Goal: Task Accomplishment & Management: Use online tool/utility

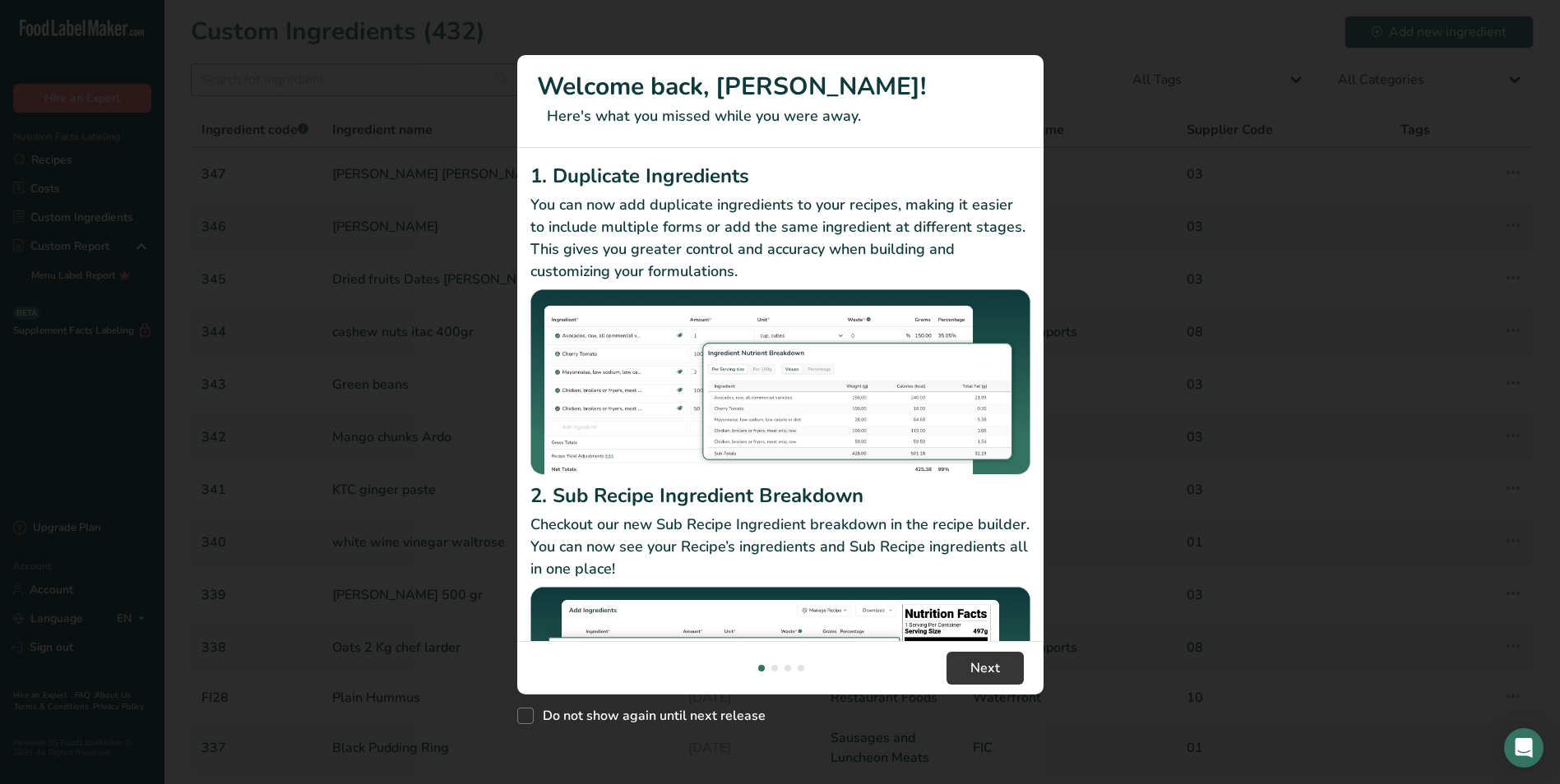
click at [343, 80] on div "New Features" at bounding box center [780, 392] width 1560 height 784
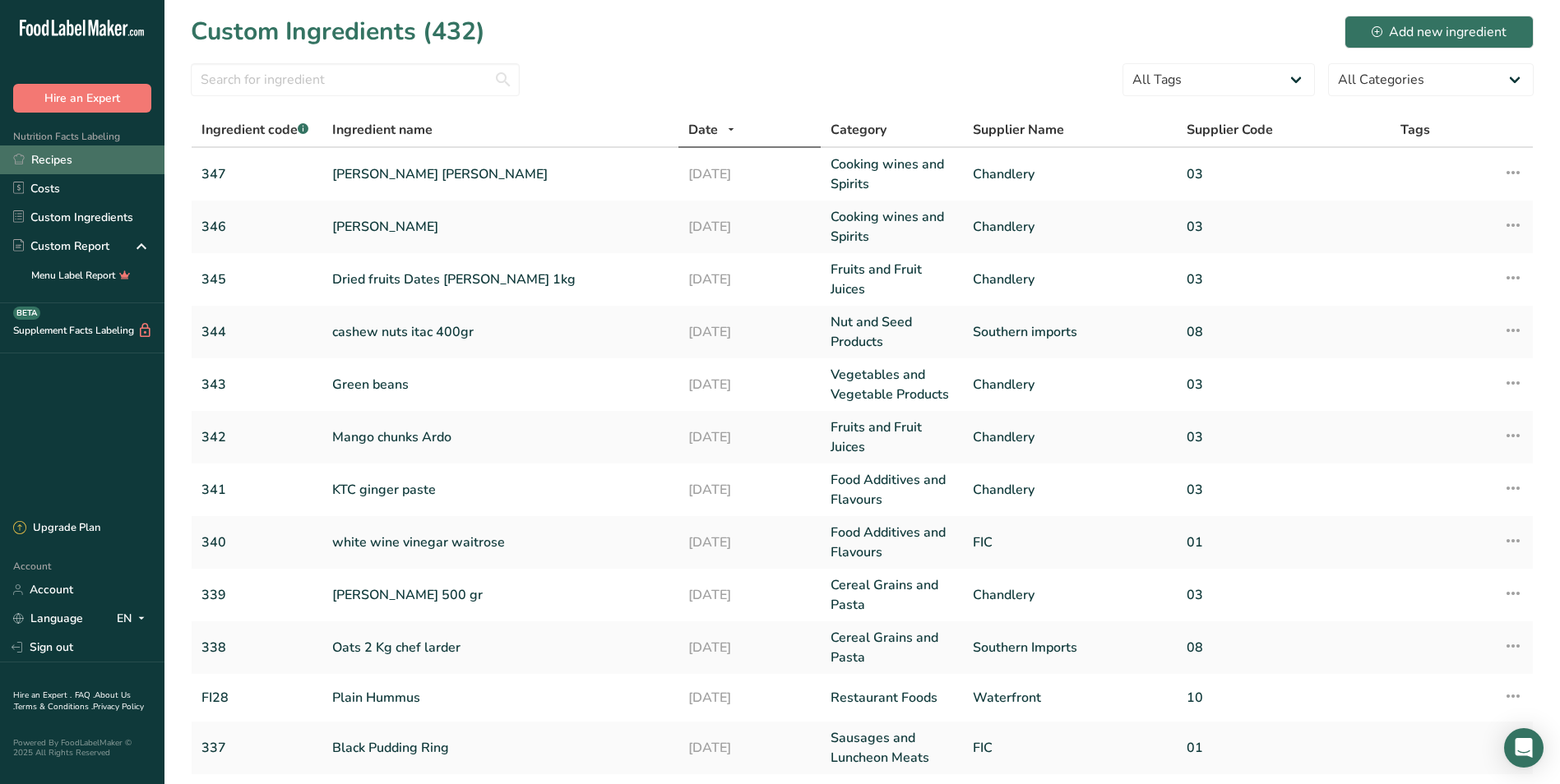
click at [72, 158] on link "Recipes" at bounding box center [82, 160] width 165 height 29
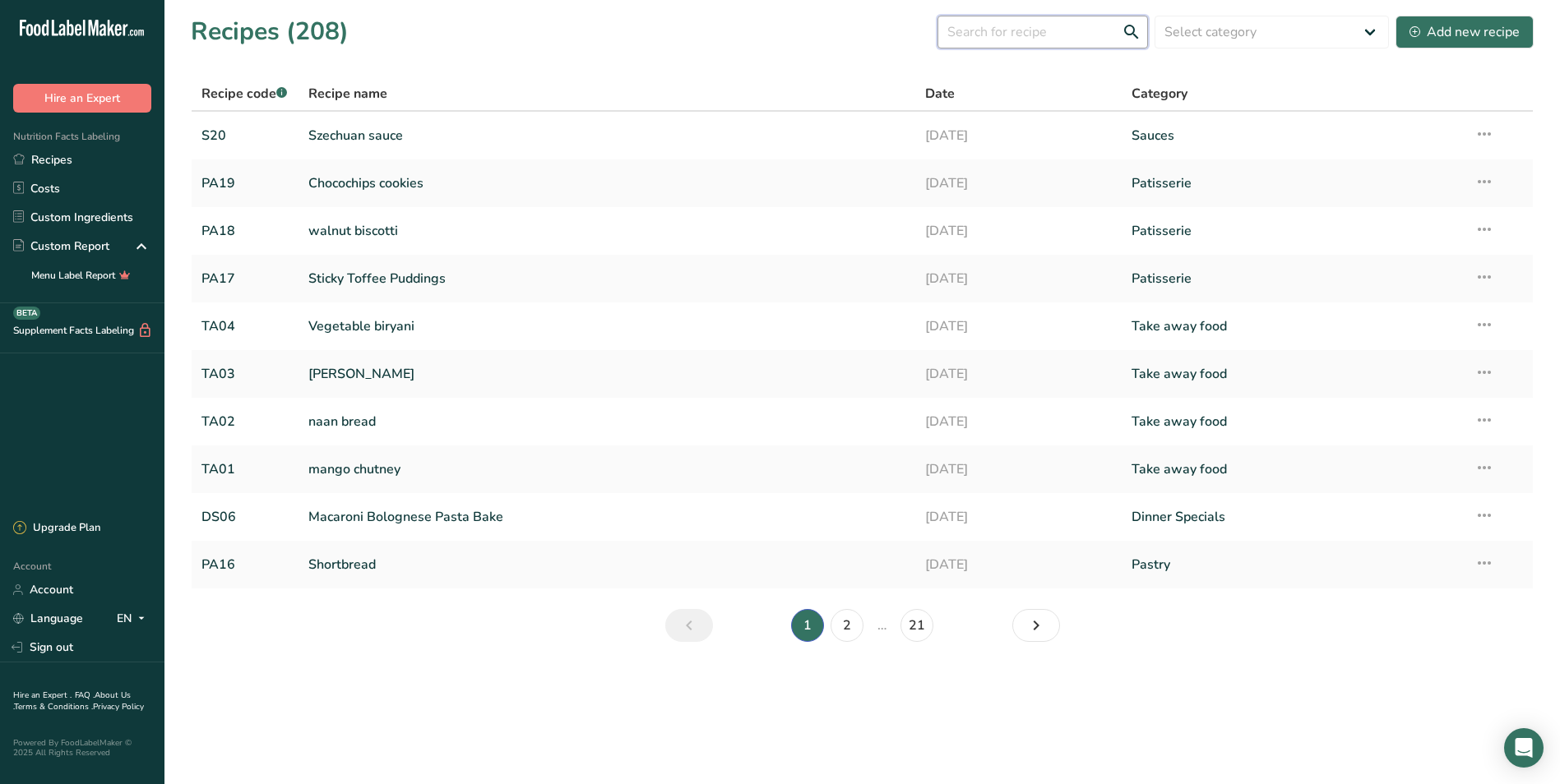
click at [994, 36] on input "text" at bounding box center [1042, 32] width 210 height 33
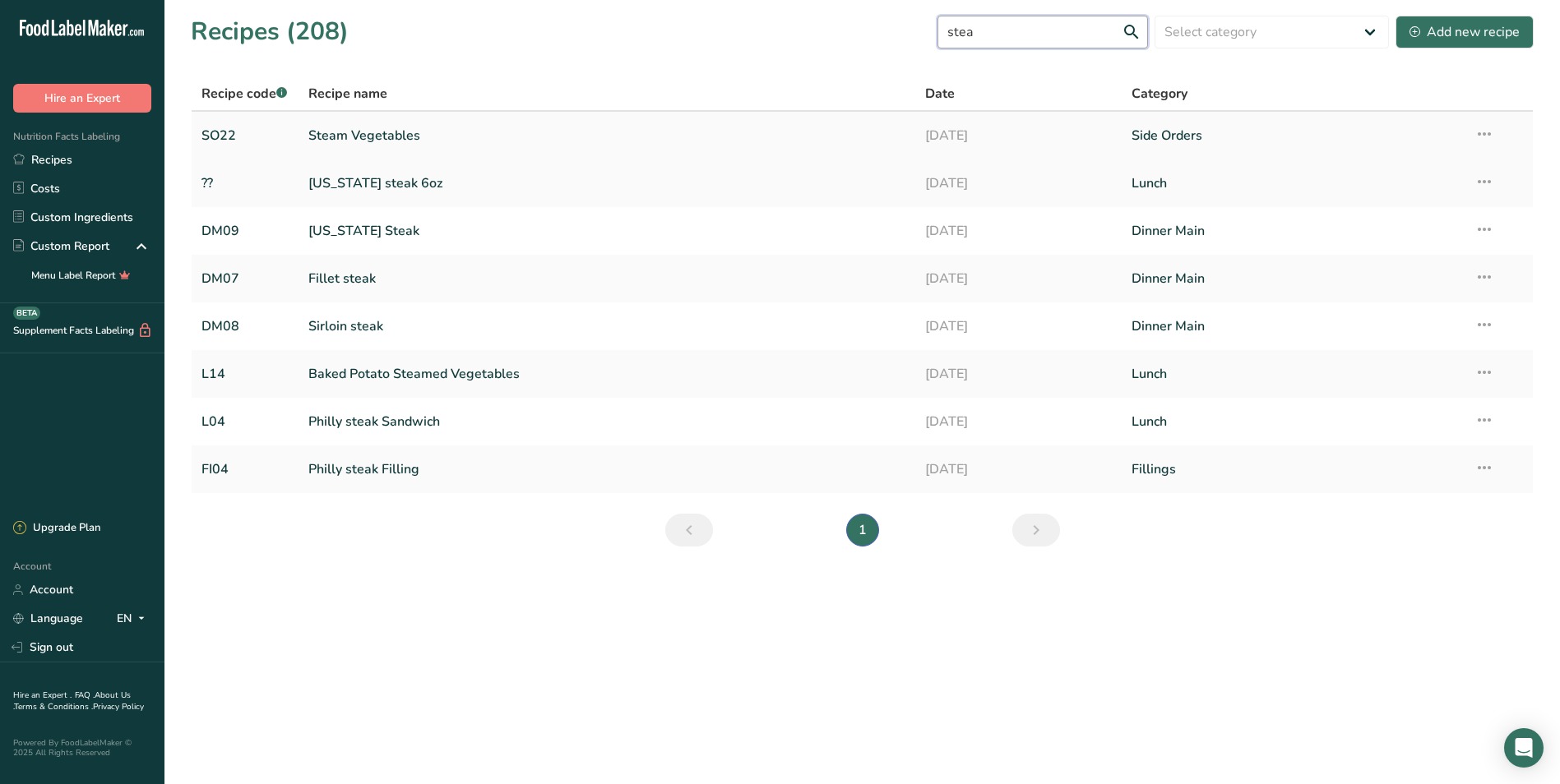
type input "stea"
click at [403, 141] on link "Steam Vegetables" at bounding box center [607, 136] width 598 height 35
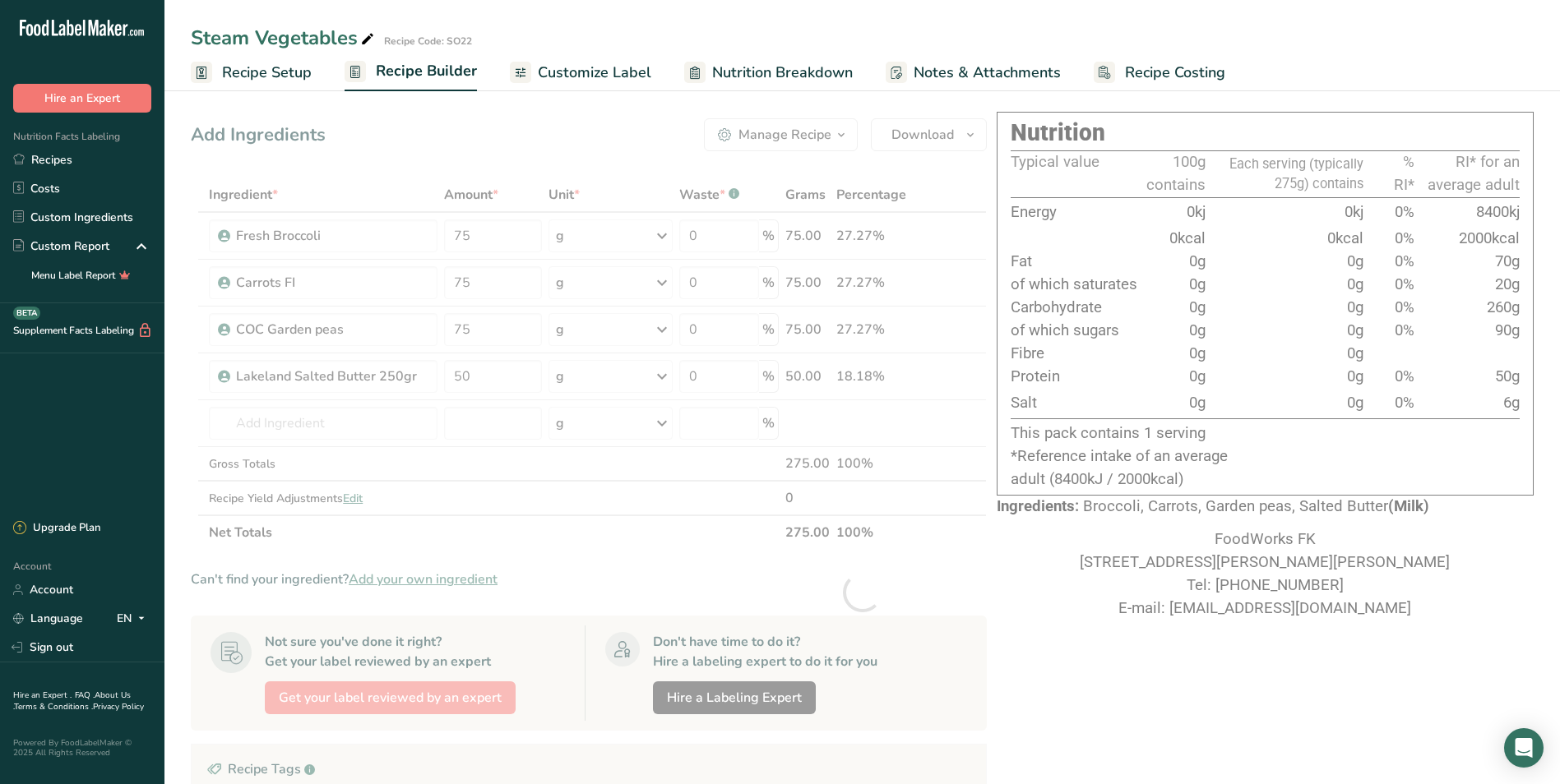
click at [1182, 73] on span "Recipe Costing" at bounding box center [1174, 73] width 100 height 22
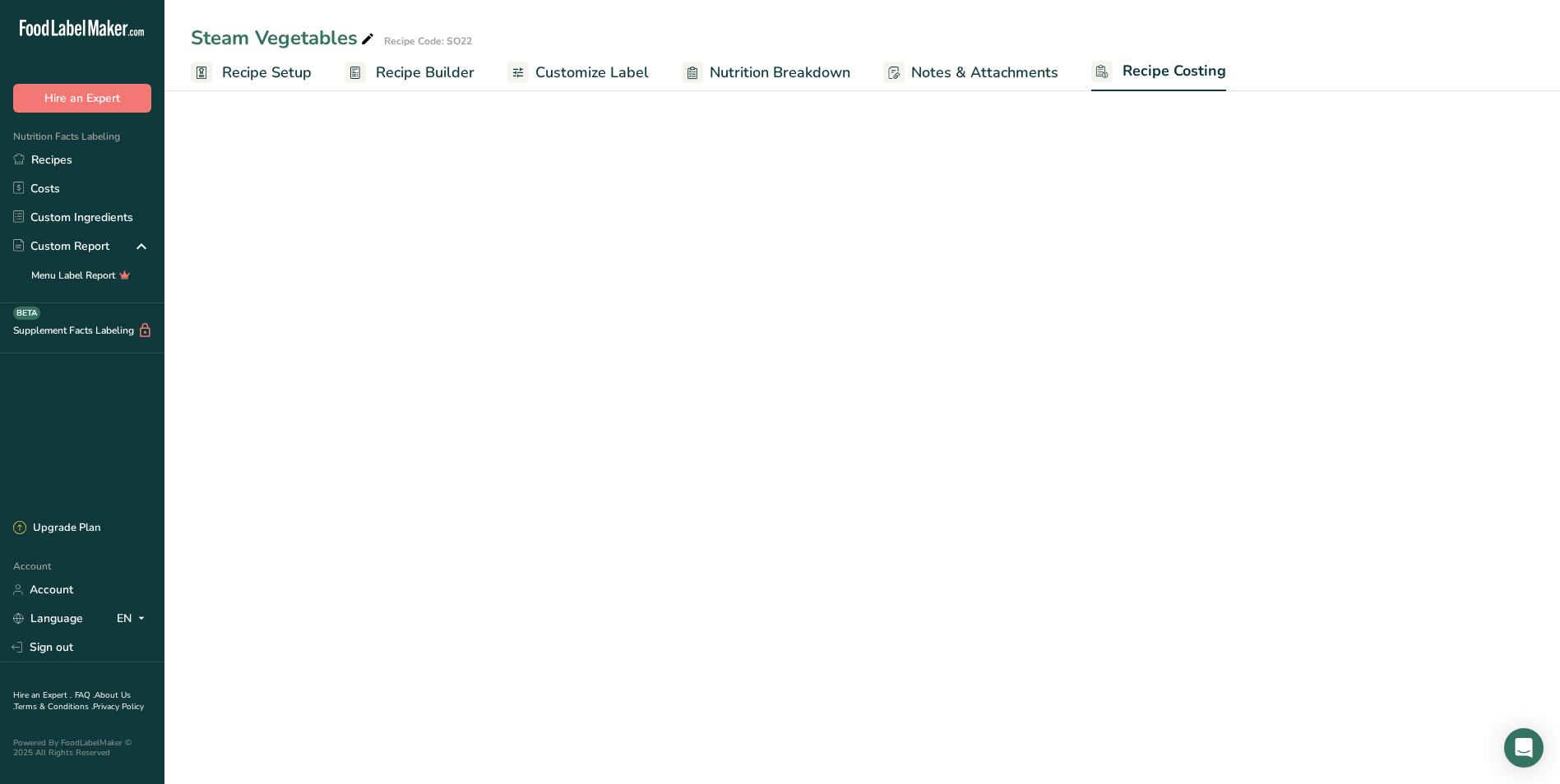
select select "1"
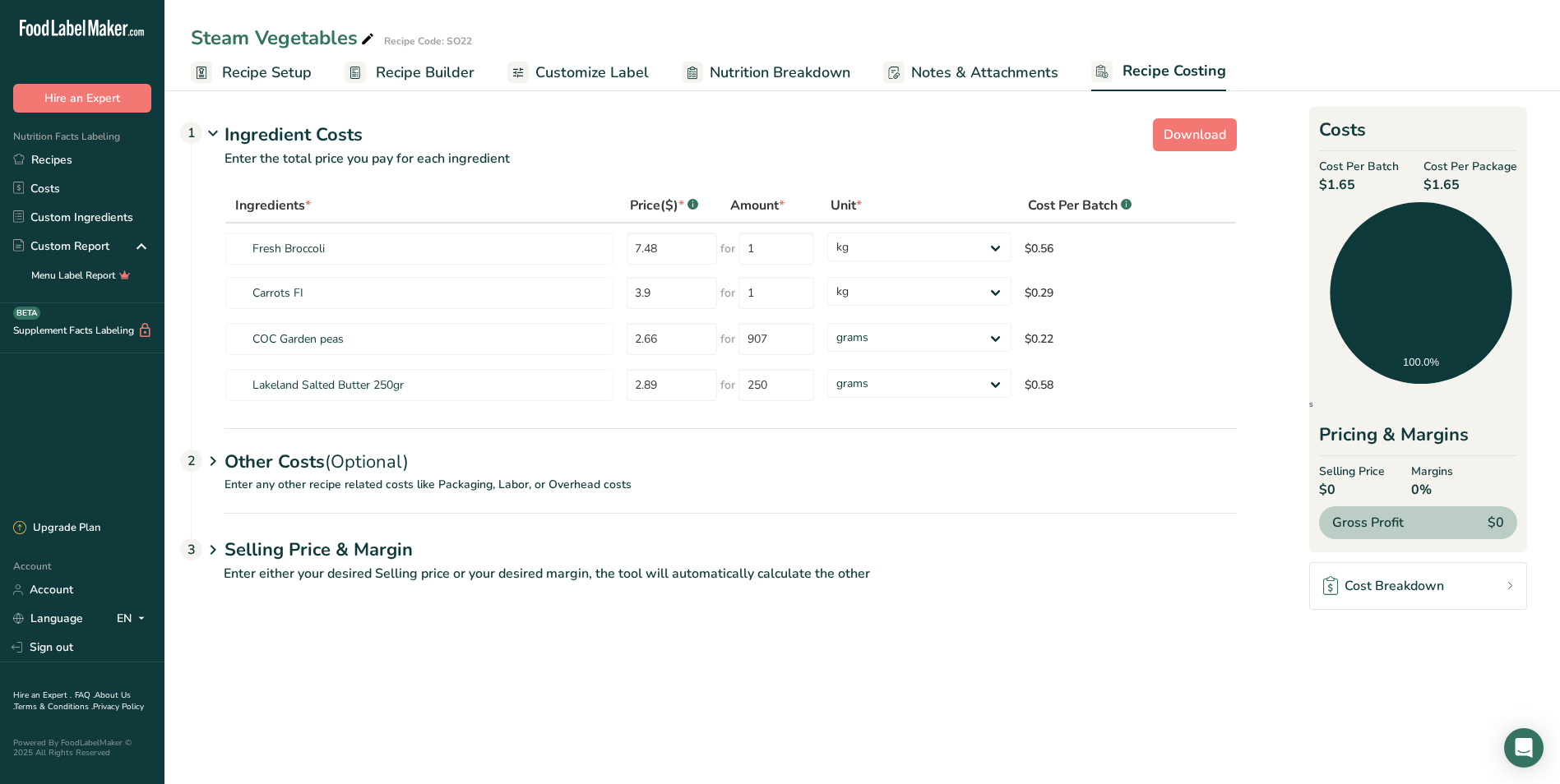
drag, startPoint x: 1327, startPoint y: 186, endPoint x: 1371, endPoint y: 181, distance: 44.3
click at [1371, 181] on span "$1.65" at bounding box center [1358, 185] width 80 height 19
click at [63, 165] on link "Recipes" at bounding box center [82, 160] width 165 height 29
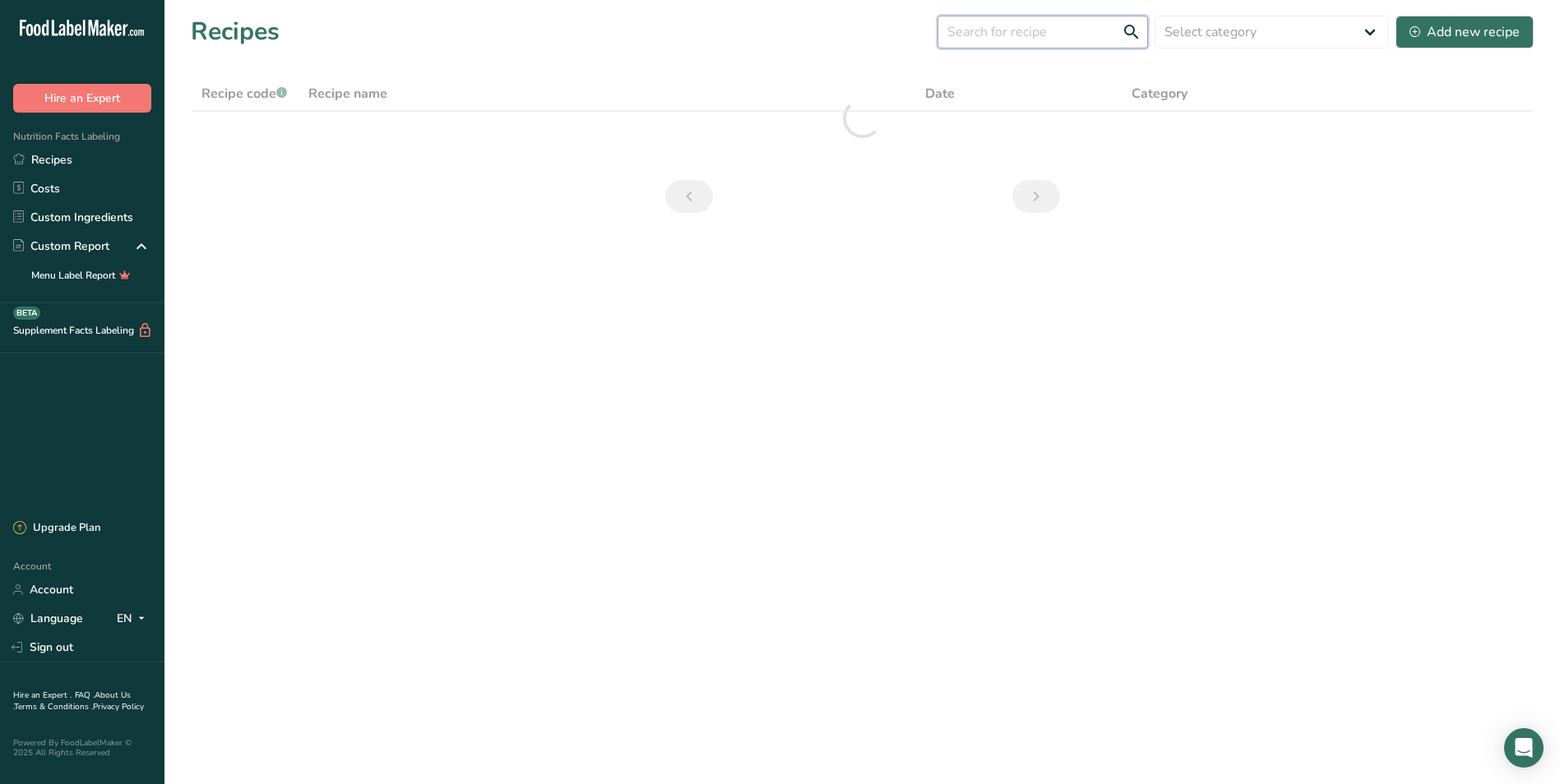
click at [993, 39] on input "text" at bounding box center [1042, 32] width 210 height 33
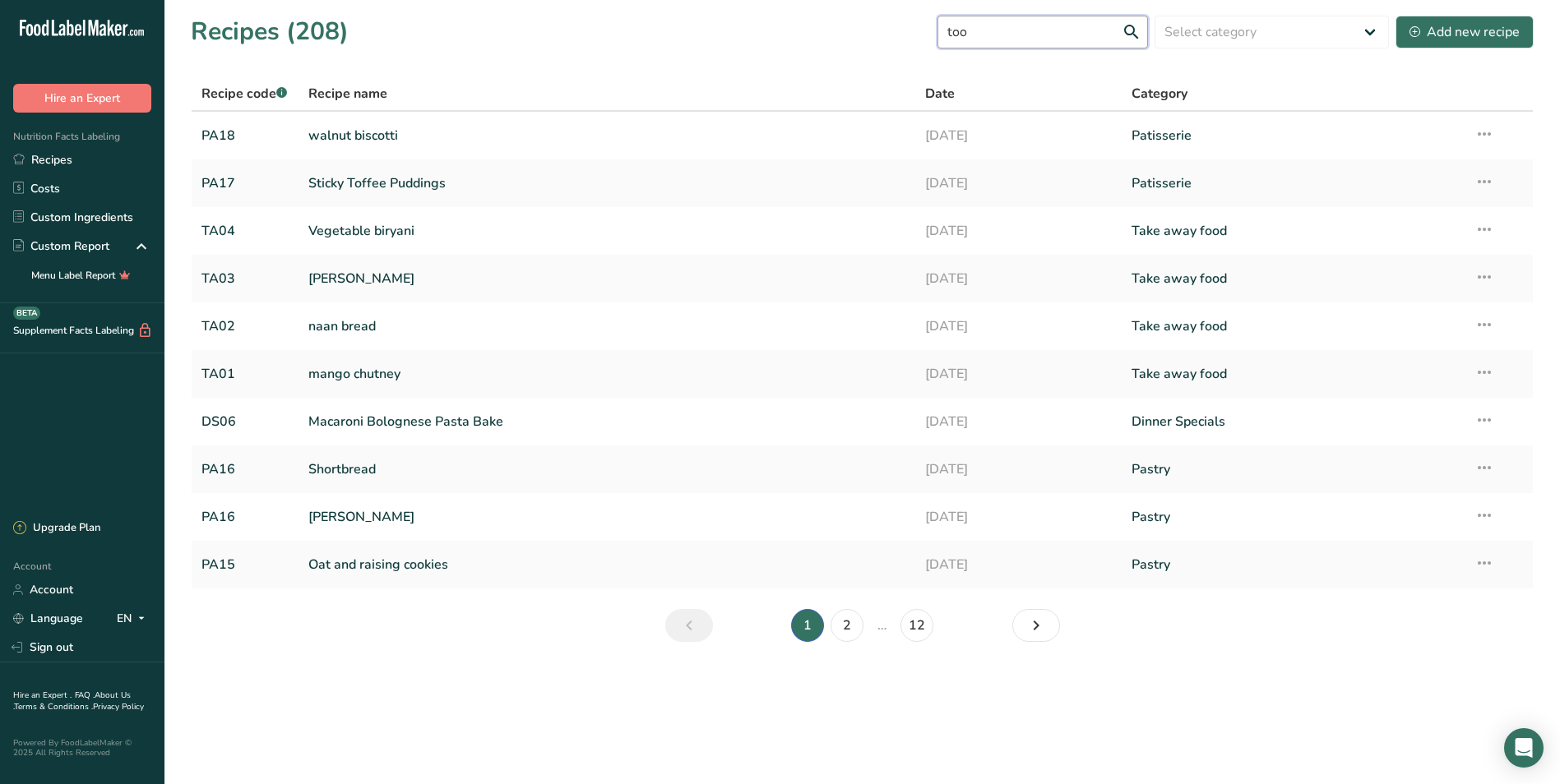
click at [1030, 25] on input "too" at bounding box center [1042, 32] width 210 height 33
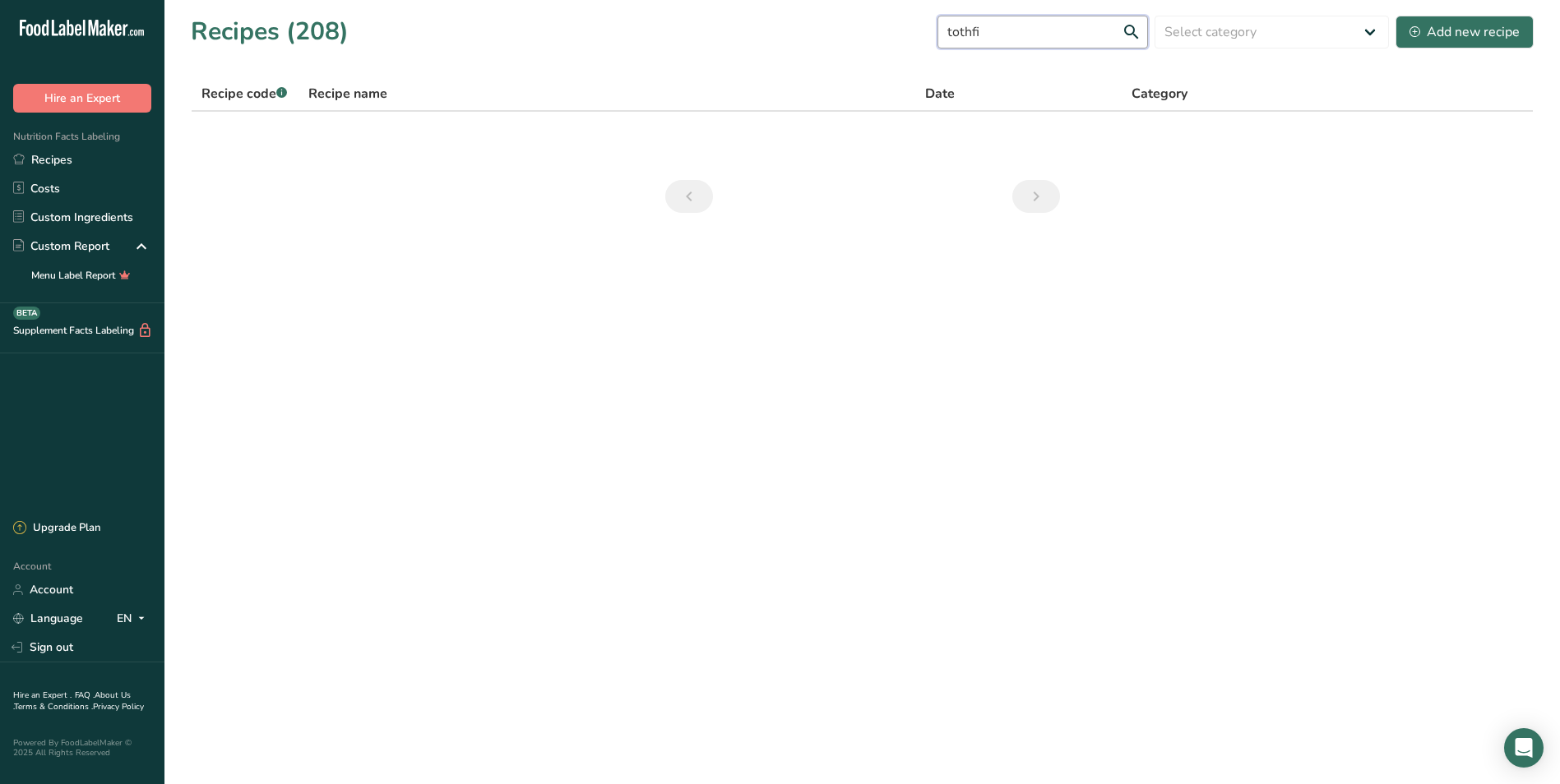
click at [971, 28] on input "tothfi" at bounding box center [1042, 32] width 210 height 33
type input "toothfi"
click at [453, 133] on link "Red Pesto & Basil toothfish" at bounding box center [607, 136] width 598 height 35
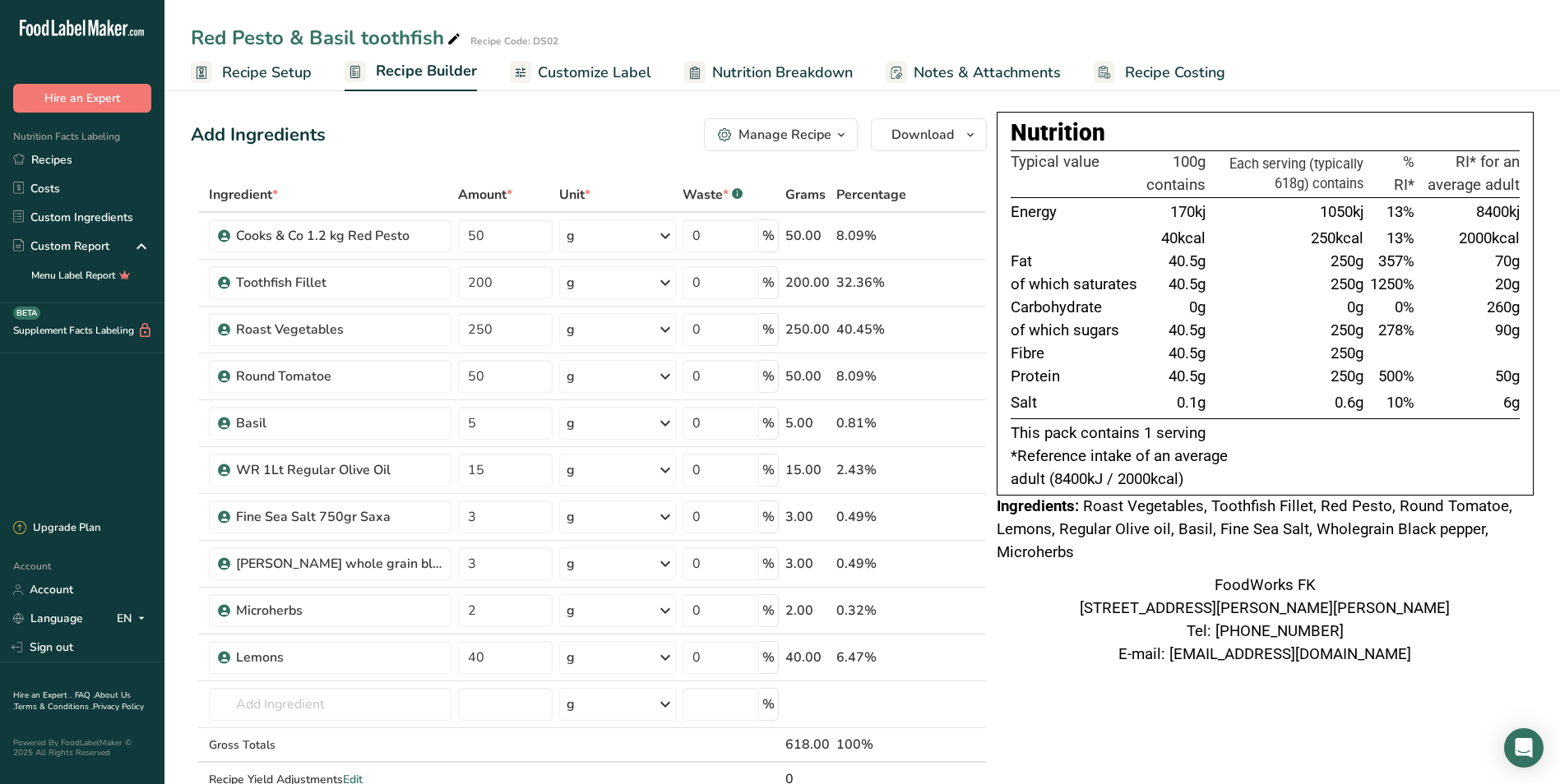
click at [1160, 69] on span "Recipe Costing" at bounding box center [1174, 73] width 100 height 22
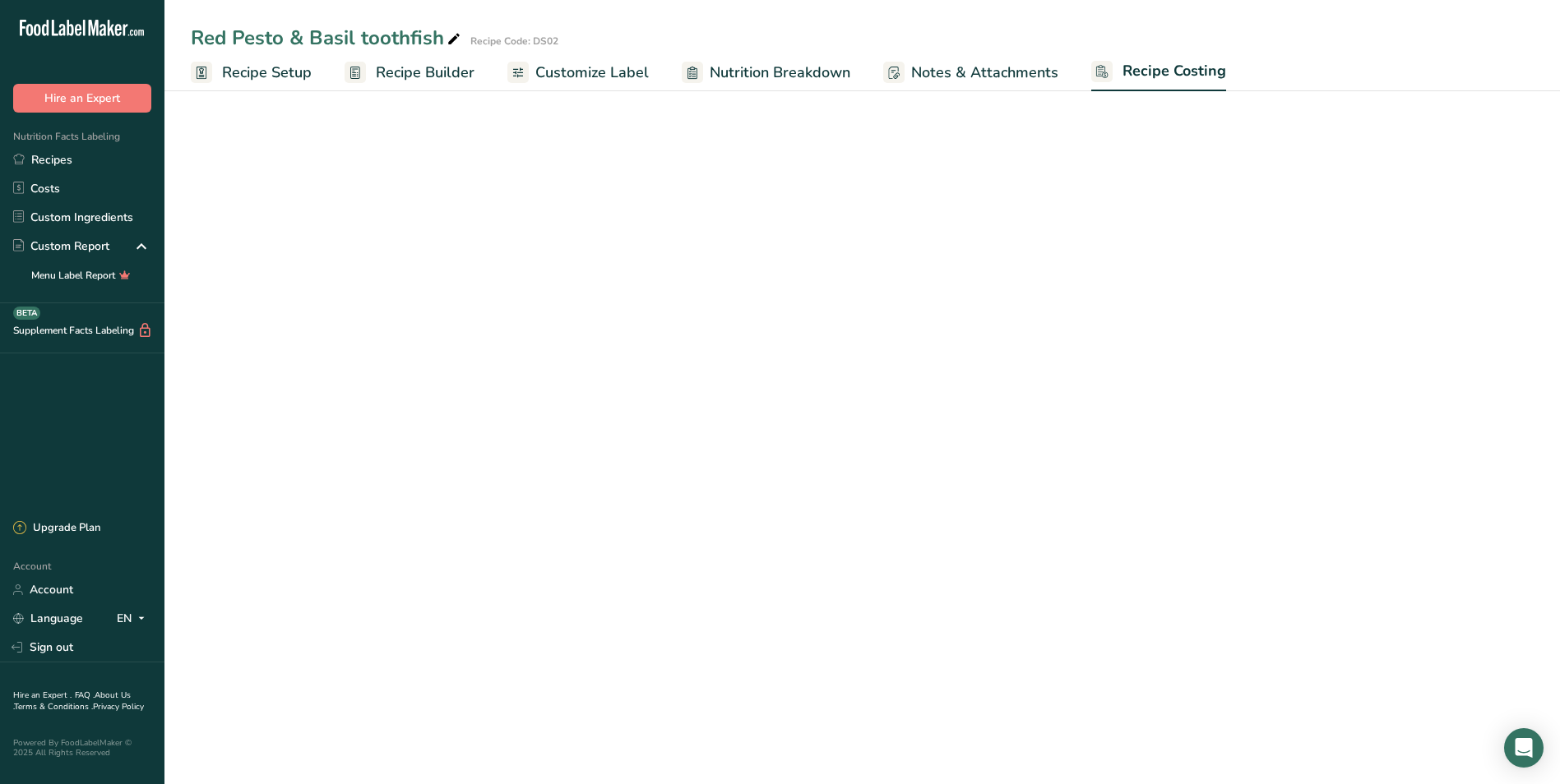
select select "1"
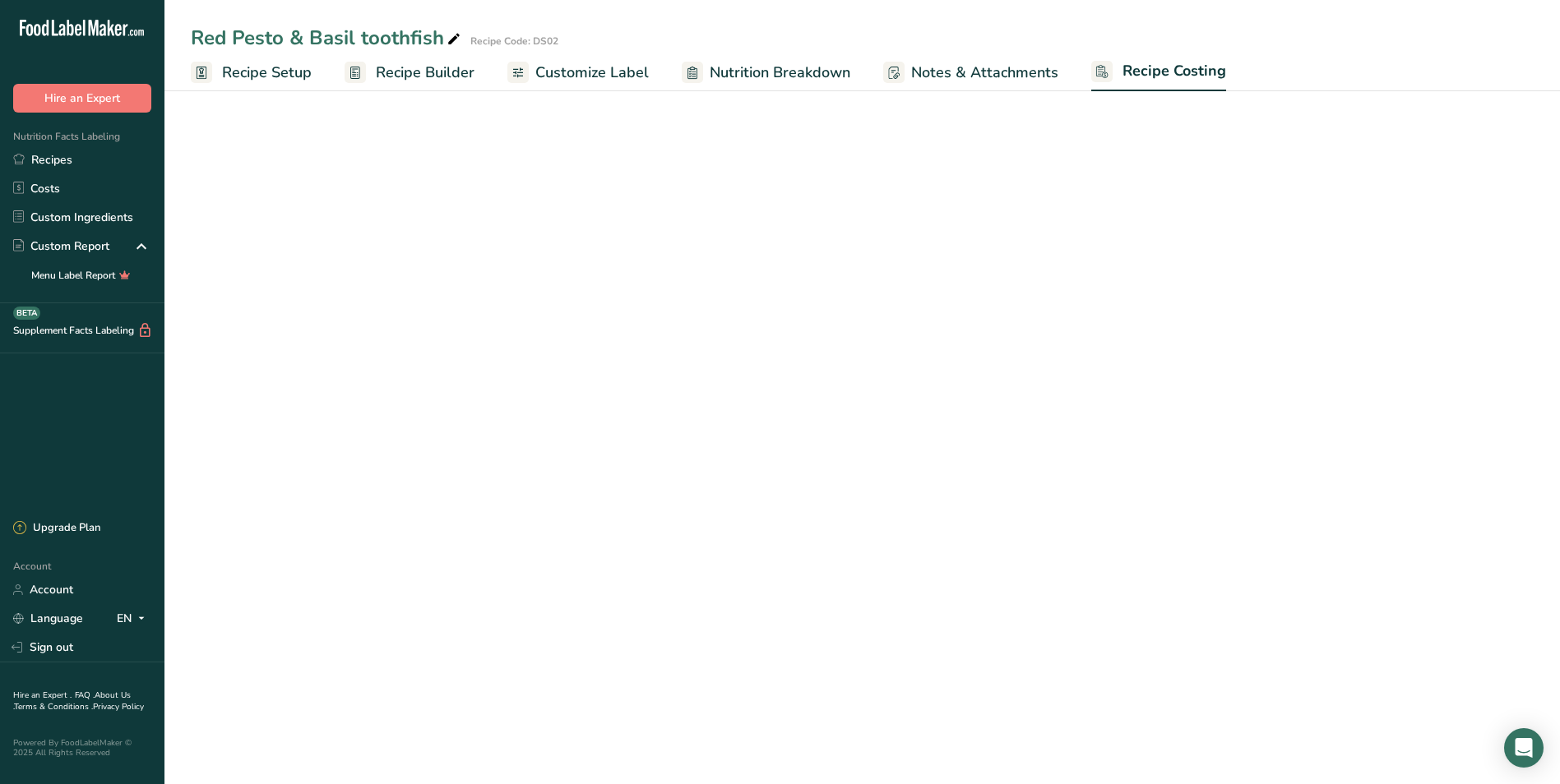
select select "1"
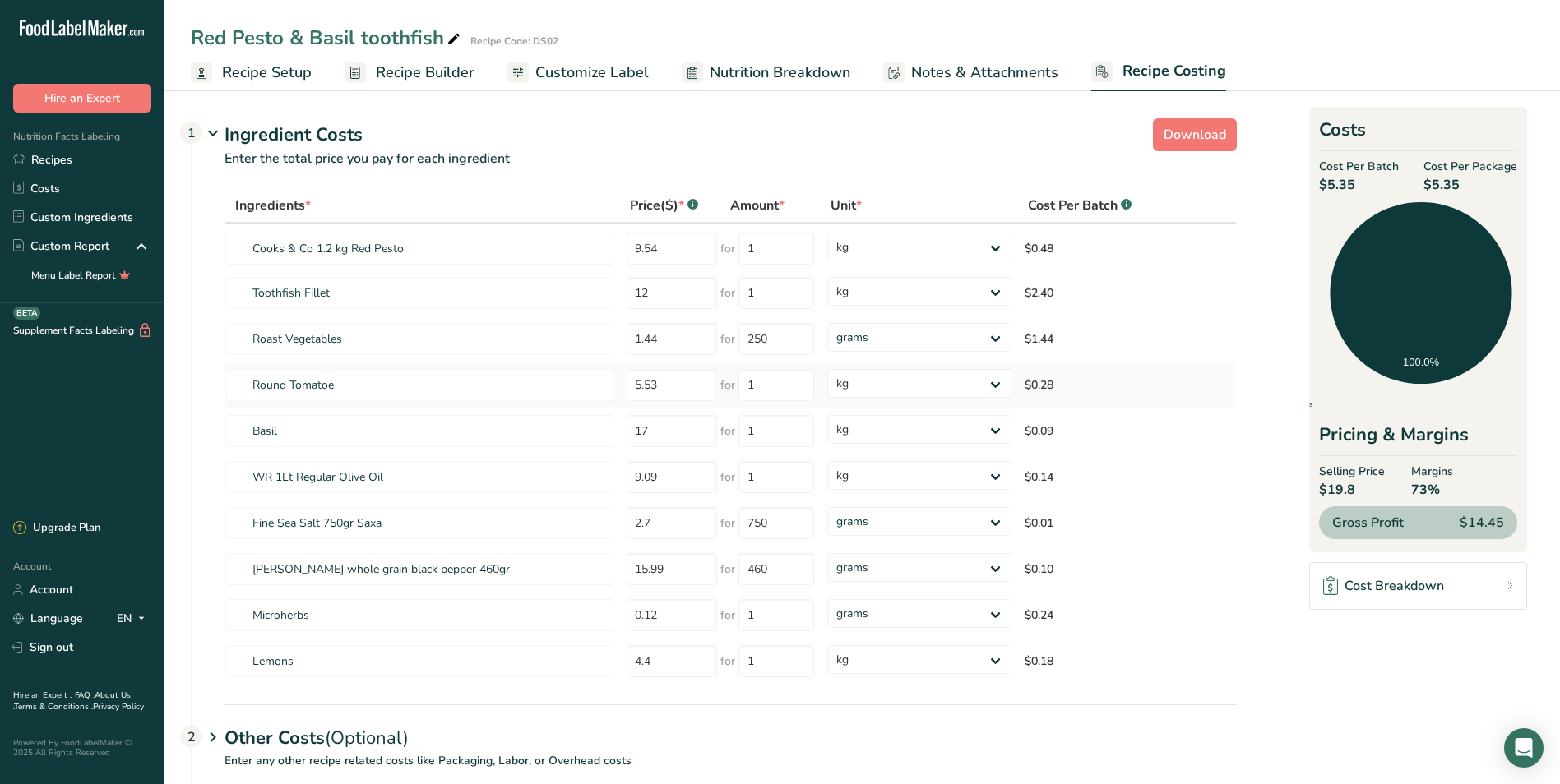
drag, startPoint x: 1057, startPoint y: 381, endPoint x: 1027, endPoint y: 381, distance: 30.0
click at [1027, 381] on td "$0.28" at bounding box center [1117, 384] width 198 height 46
drag, startPoint x: 1356, startPoint y: 181, endPoint x: 1318, endPoint y: 184, distance: 38.1
click at [1318, 184] on div "Costs Cost Per Batch $5.35 Cost Per Package $5.35 Ingredients 100.0% Pricing & …" at bounding box center [1417, 329] width 218 height 446
click at [1020, 388] on td "$0.28" at bounding box center [1117, 384] width 198 height 46
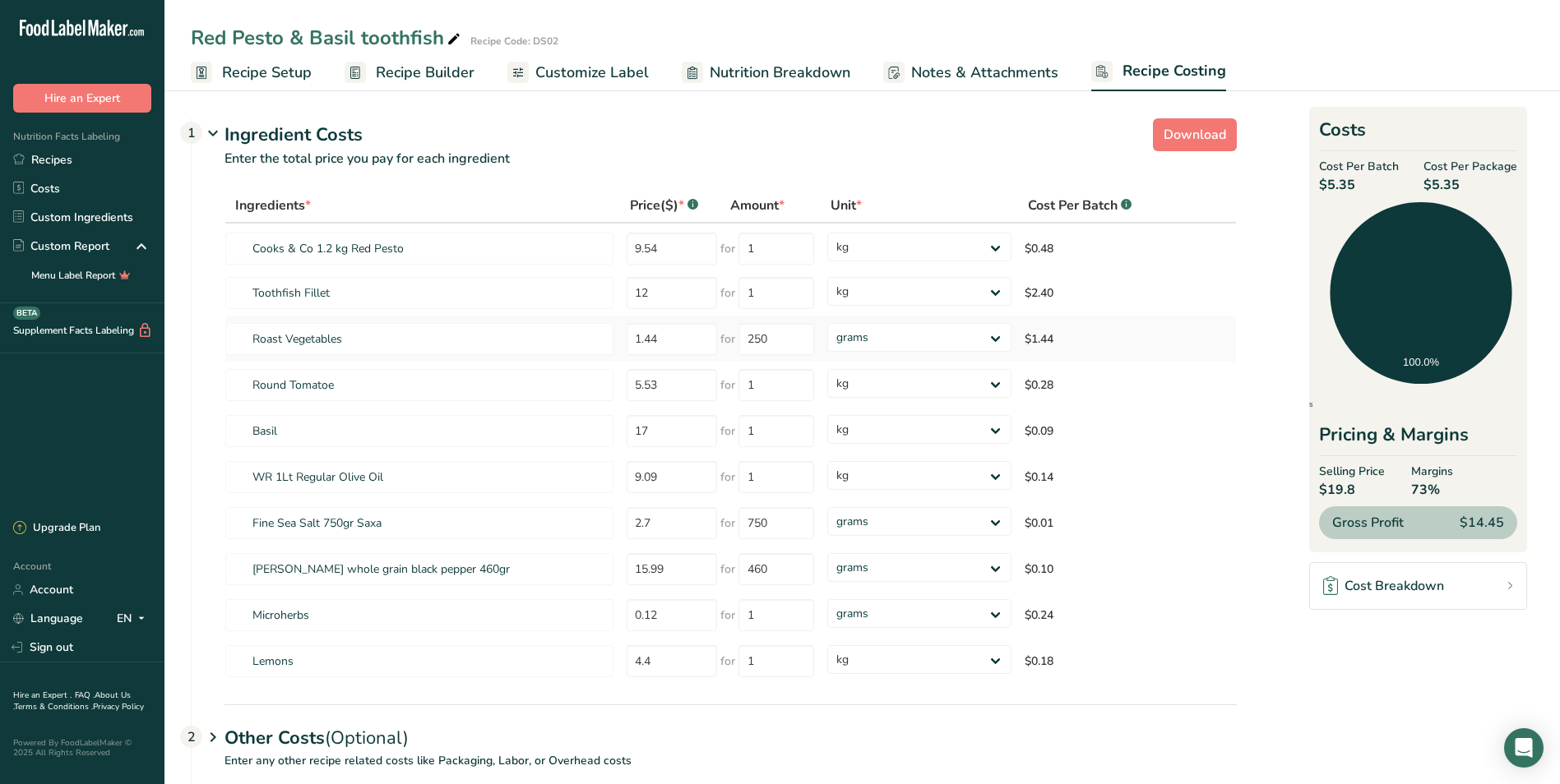
drag, startPoint x: 1020, startPoint y: 388, endPoint x: 1100, endPoint y: 352, distance: 87.7
click at [1100, 352] on td "$1.44" at bounding box center [1117, 338] width 198 height 46
click at [50, 164] on link "Recipes" at bounding box center [82, 160] width 165 height 29
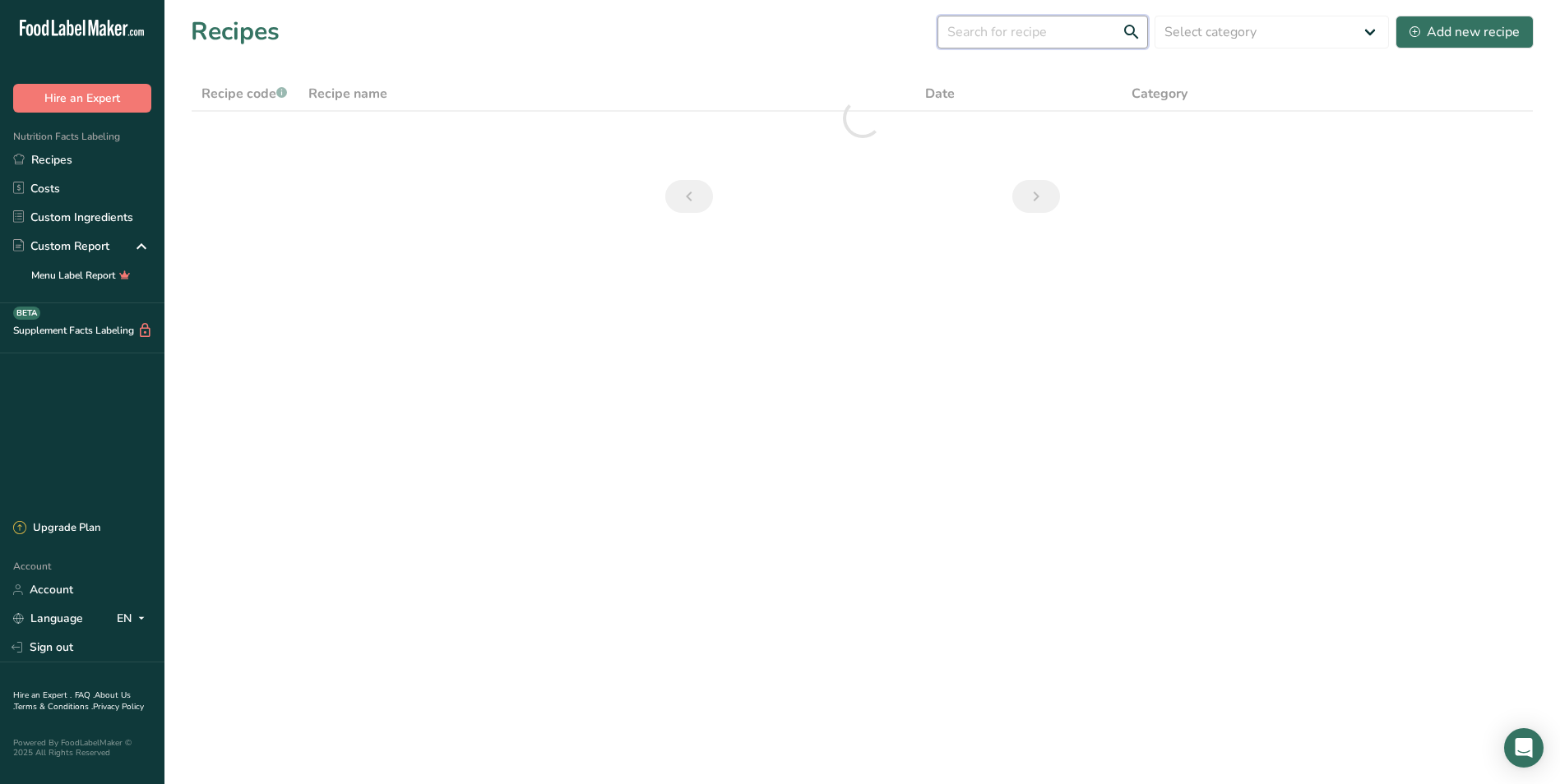
click at [1039, 35] on input "text" at bounding box center [1042, 32] width 210 height 33
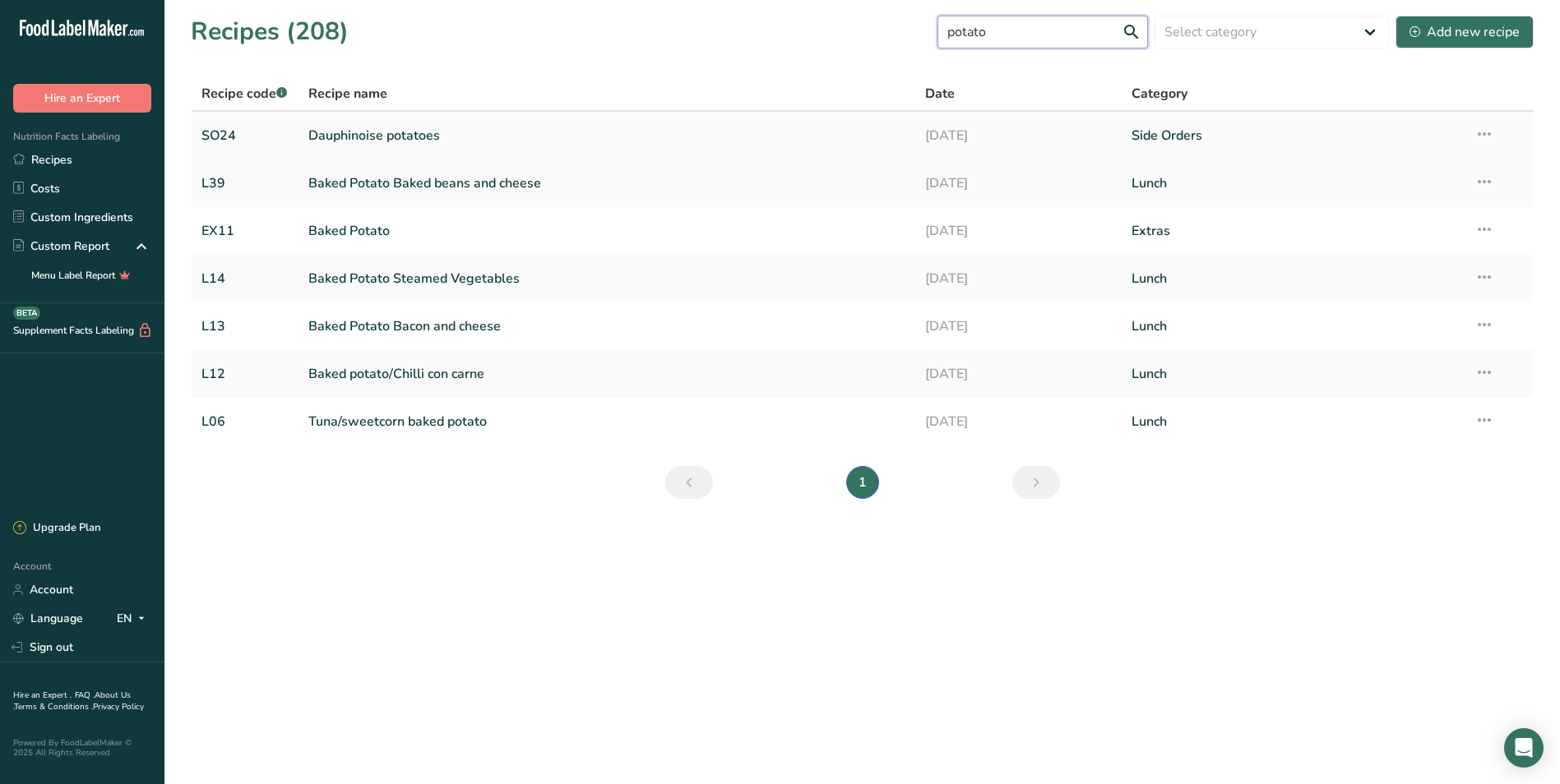
type input "potato"
click at [1161, 132] on link "Side Orders" at bounding box center [1292, 136] width 323 height 35
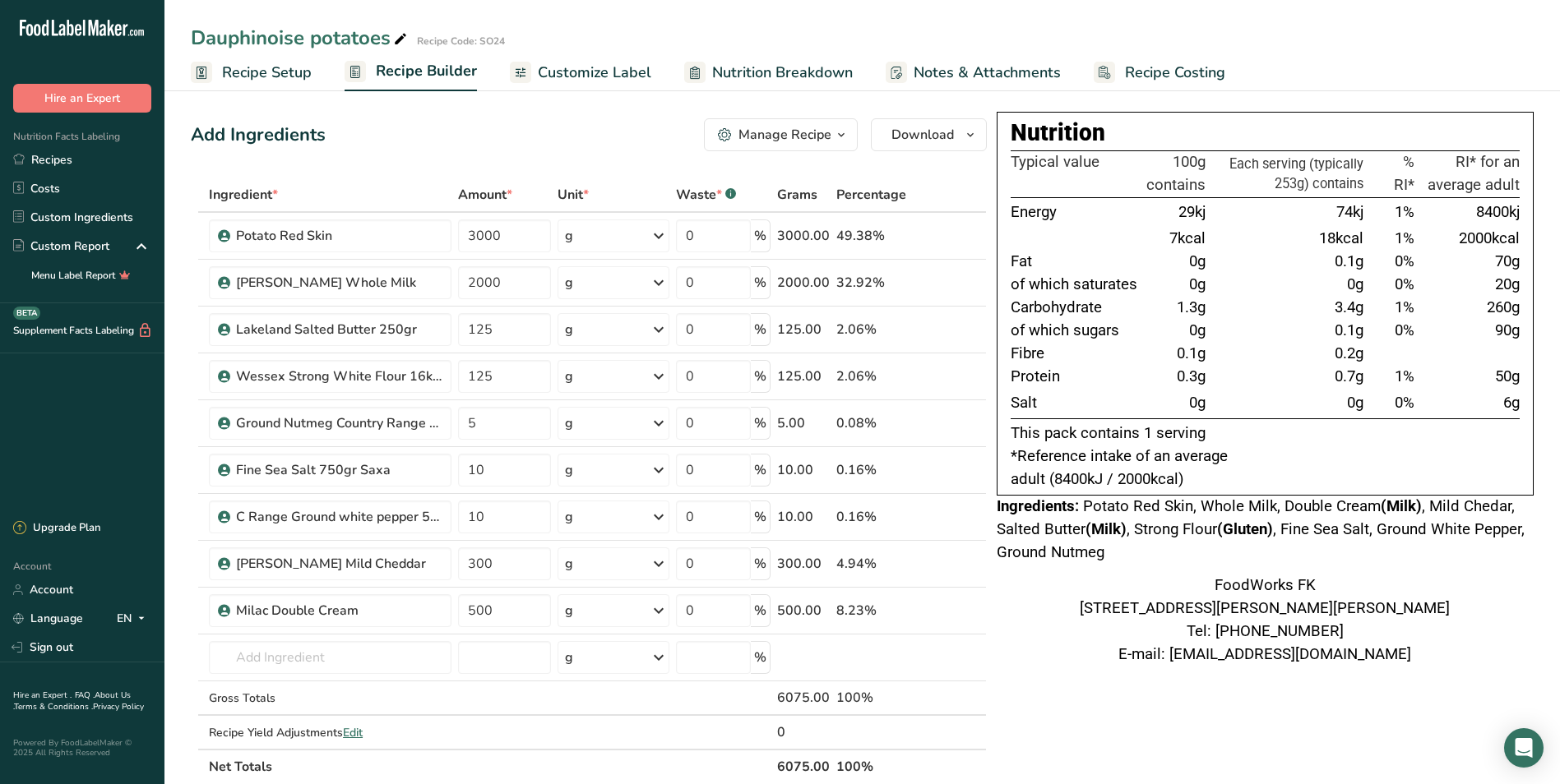
click at [1142, 73] on span "Recipe Costing" at bounding box center [1174, 73] width 100 height 22
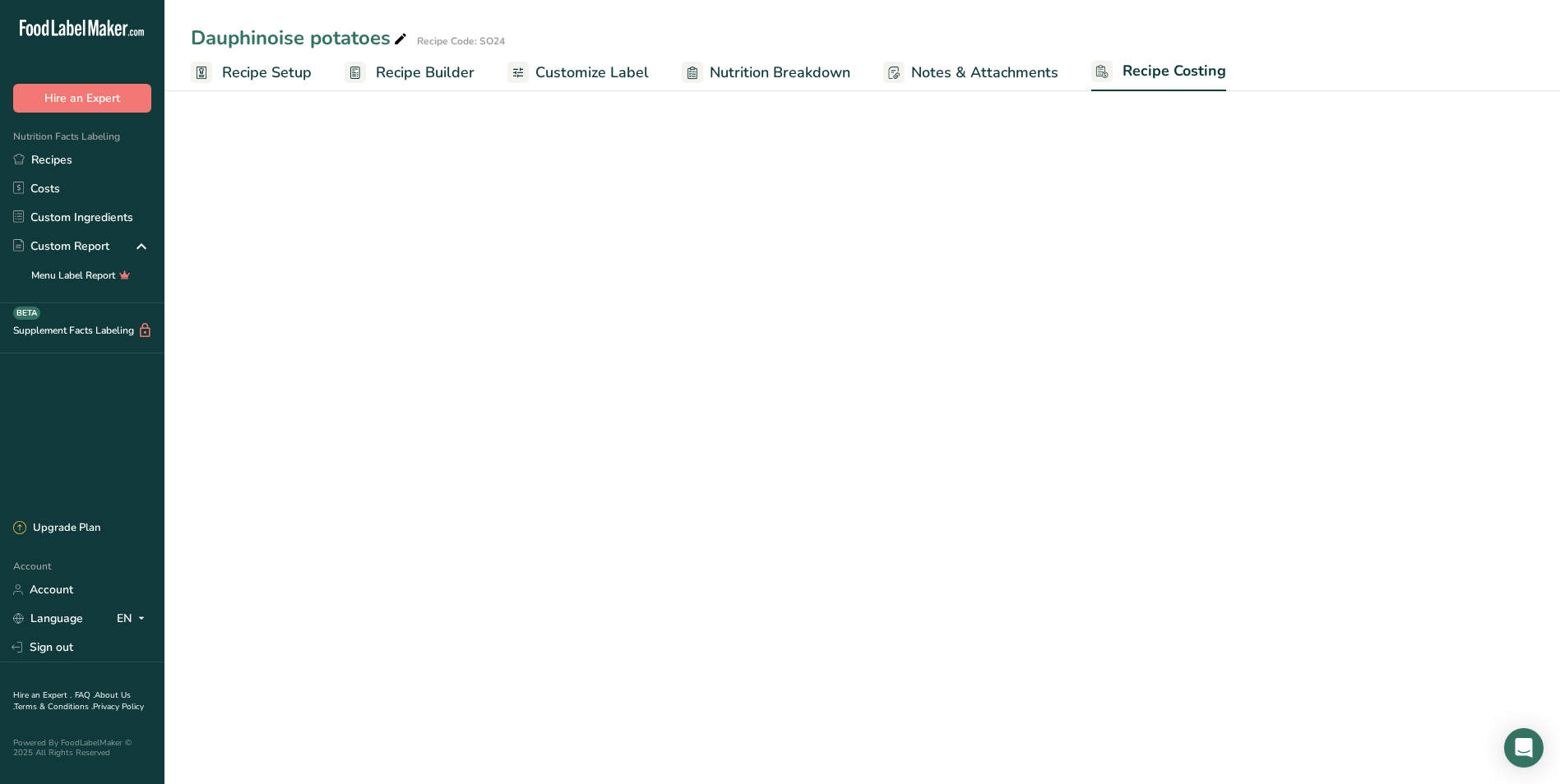
select select "1"
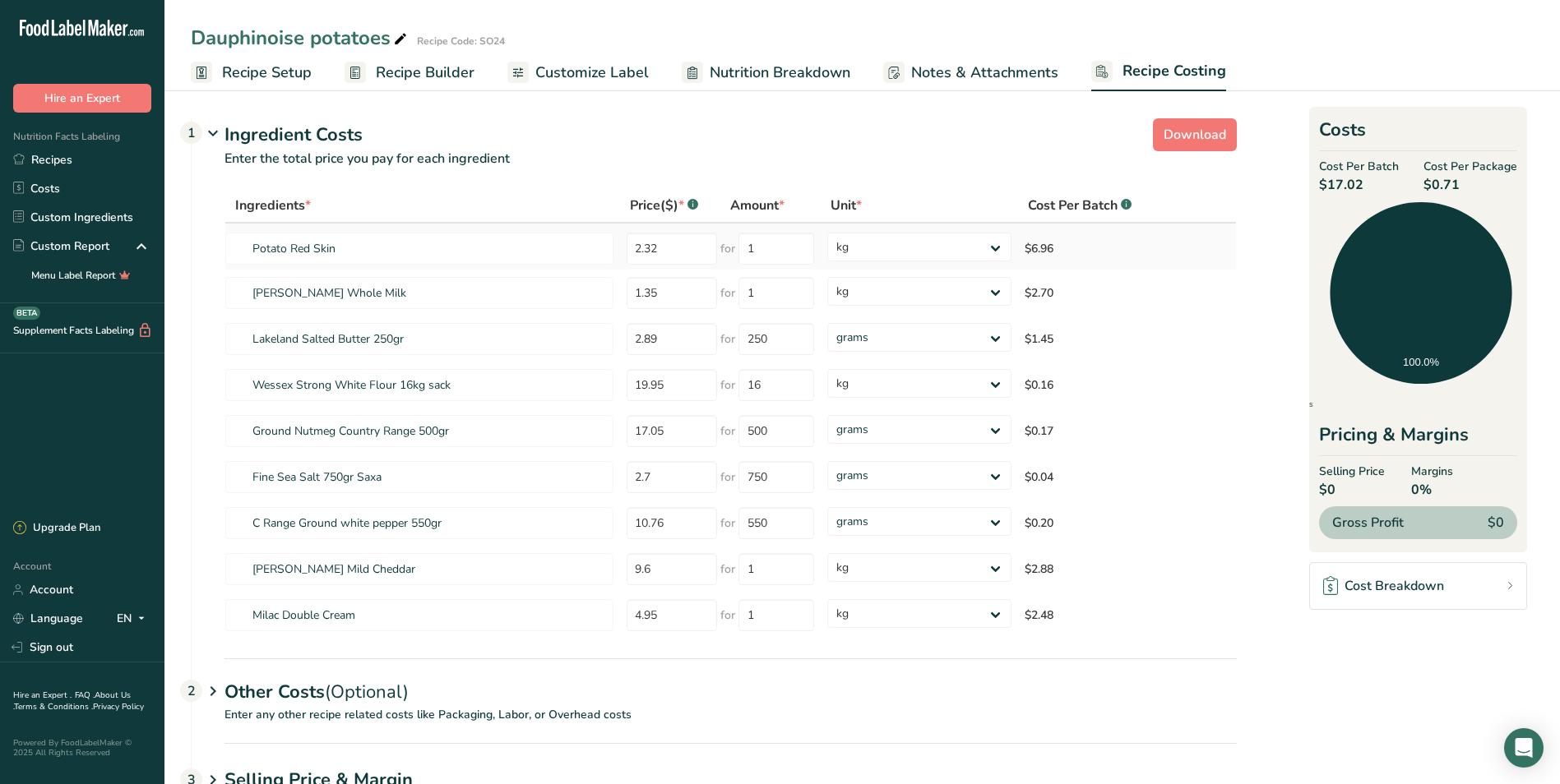
drag, startPoint x: 1061, startPoint y: 246, endPoint x: 1027, endPoint y: 247, distance: 34.0
click at [1027, 247] on td "$6.96" at bounding box center [1117, 246] width 198 height 46
click at [827, 145] on div "Ingredient Costs 1" at bounding box center [731, 136] width 1012 height 27
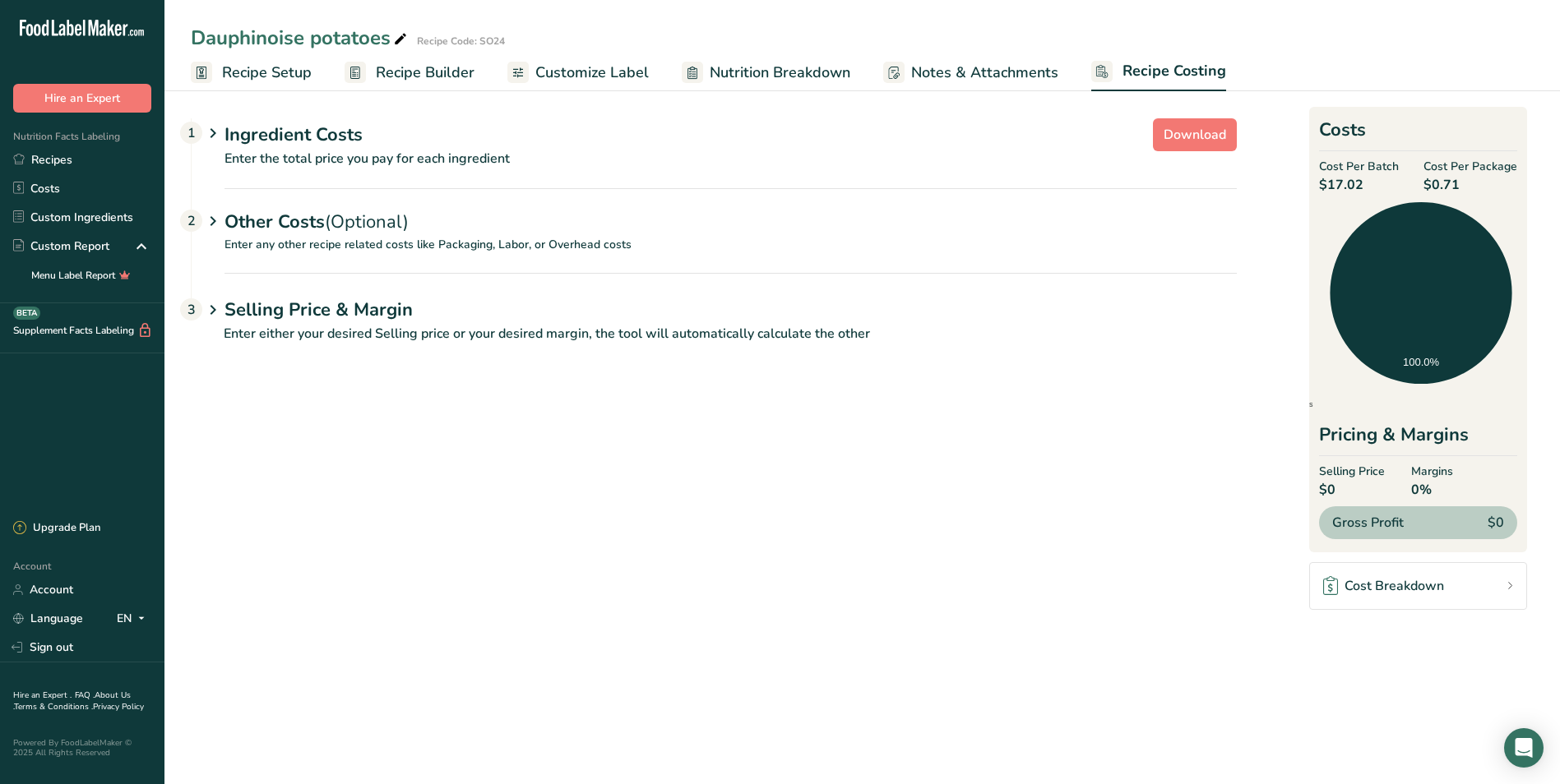
click at [225, 124] on div "Ingredient Costs 1" at bounding box center [731, 136] width 1012 height 27
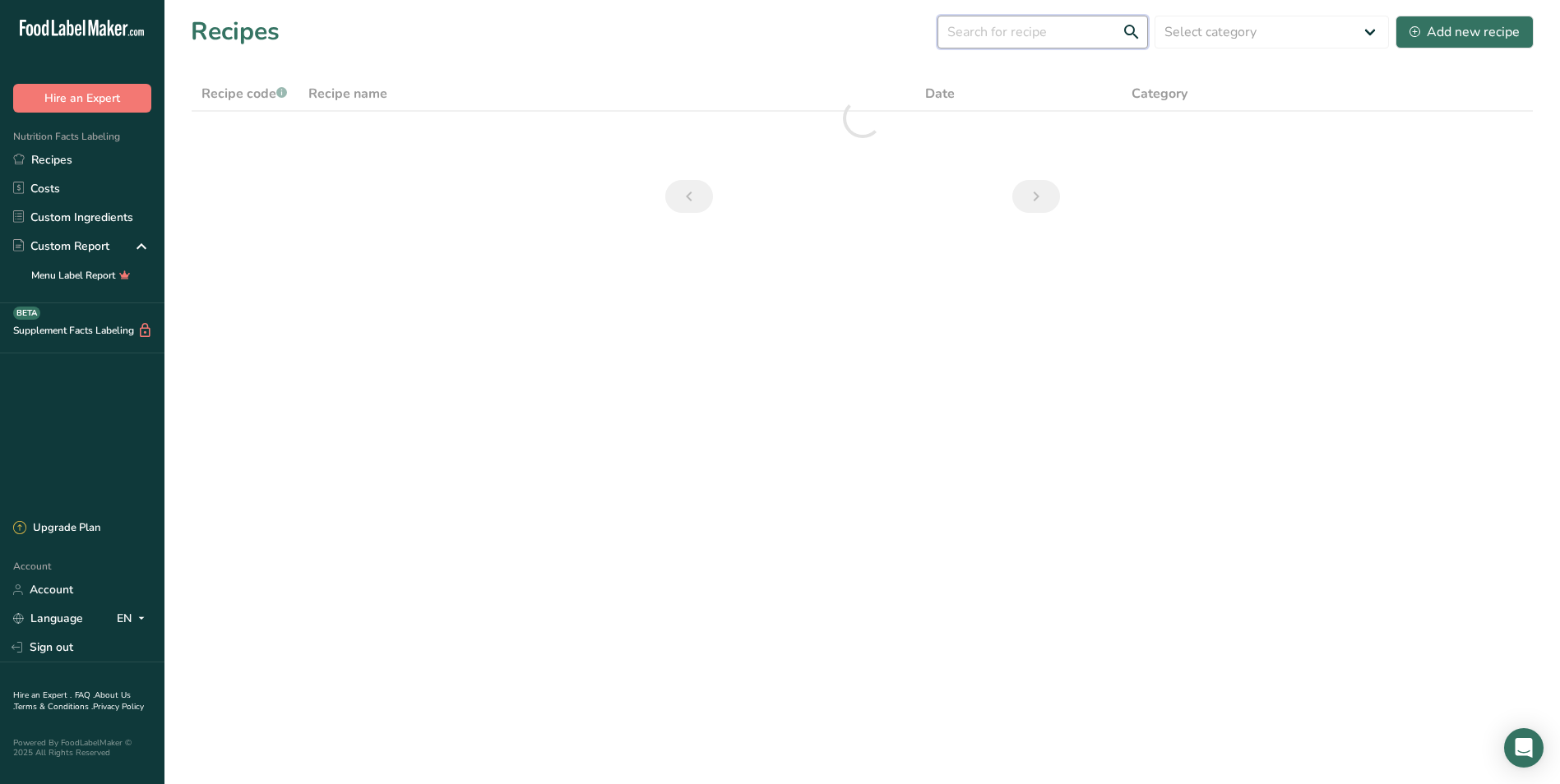
click at [1064, 32] on input "text" at bounding box center [1042, 32] width 210 height 33
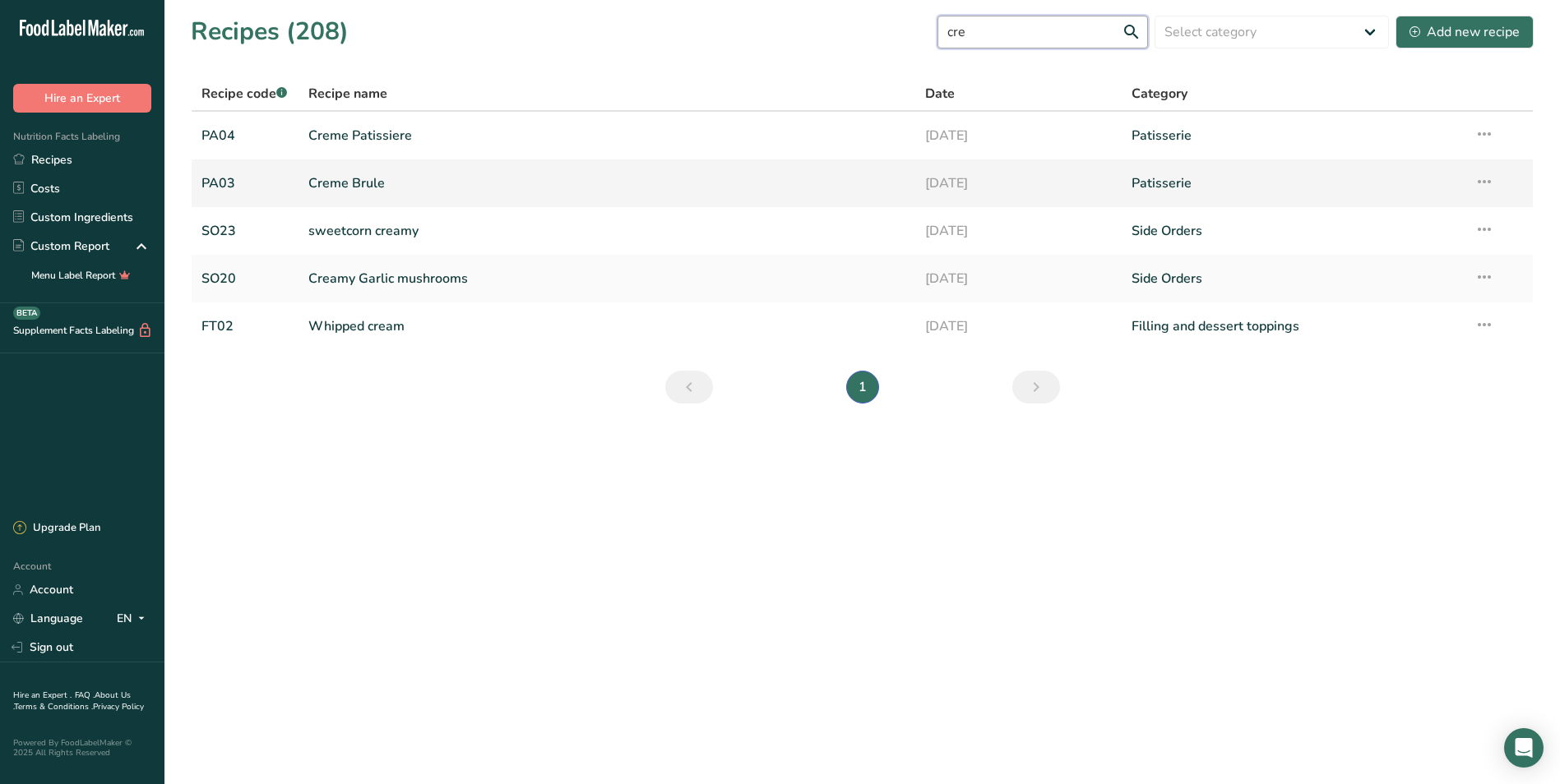
type input "cre"
click at [500, 189] on link "Creme Brule" at bounding box center [607, 183] width 598 height 35
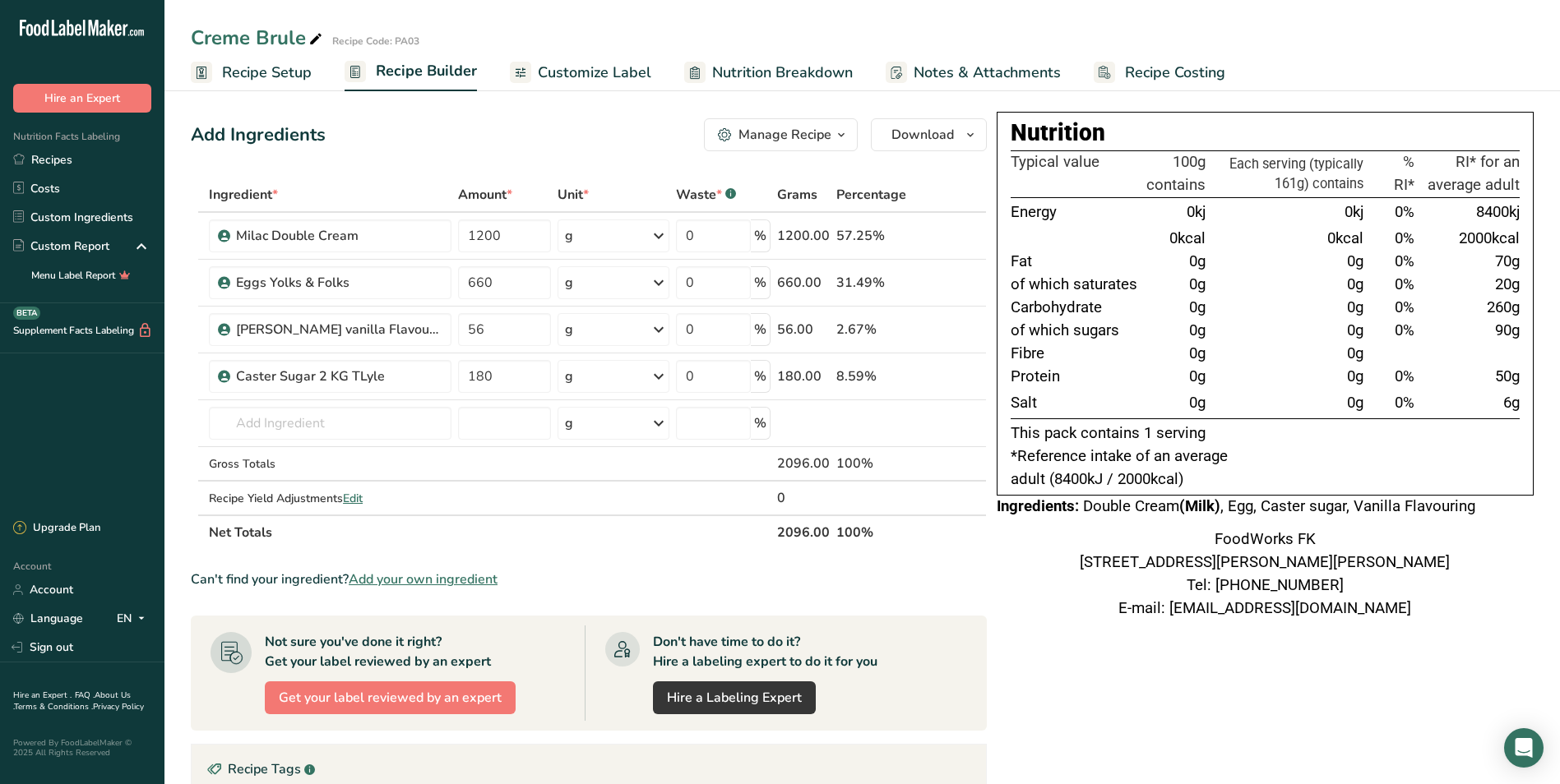
click at [1198, 70] on span "Recipe Costing" at bounding box center [1174, 73] width 100 height 22
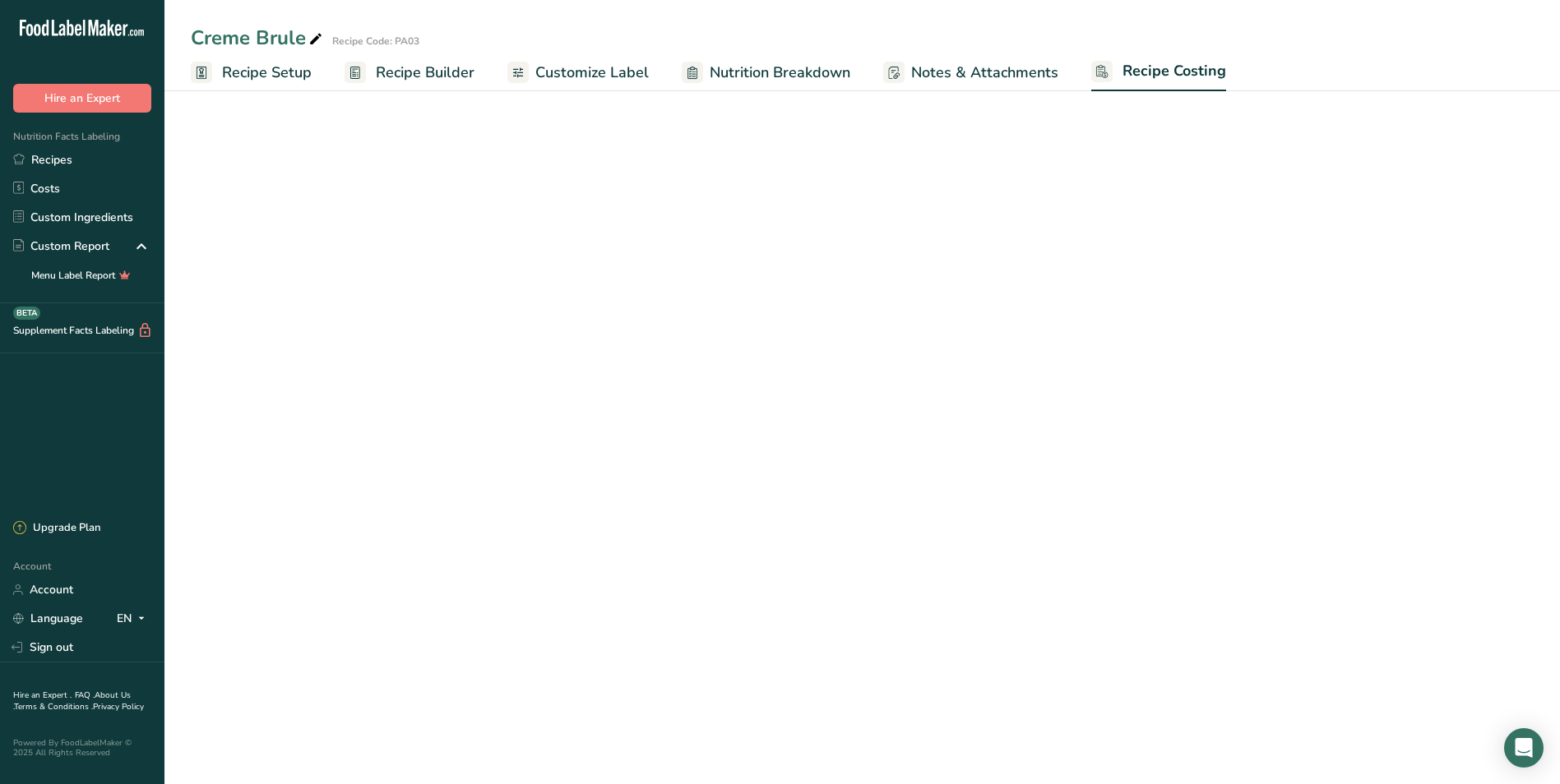
select select "1"
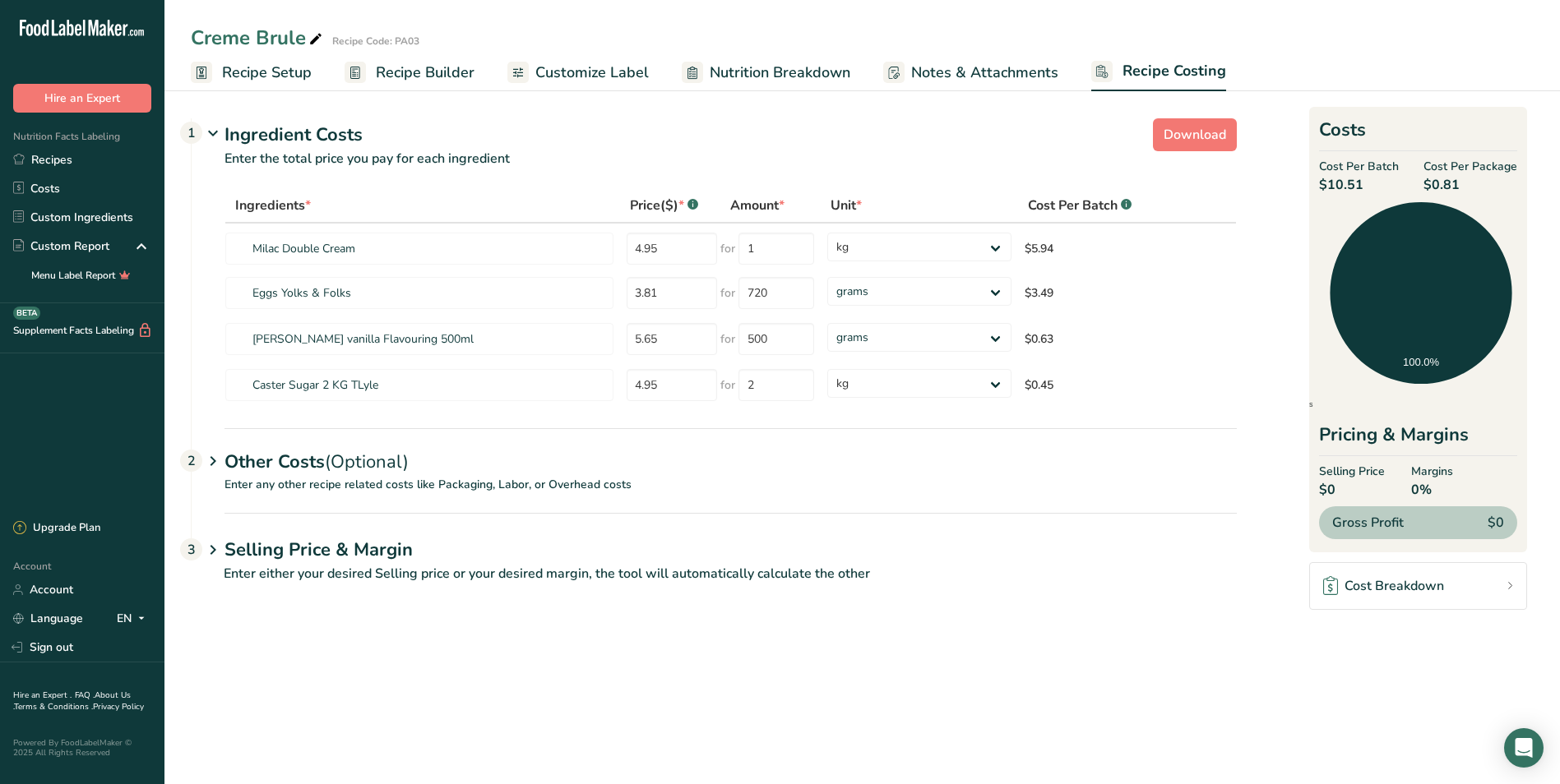
drag, startPoint x: 1330, startPoint y: 187, endPoint x: 1366, endPoint y: 180, distance: 36.7
click at [1366, 180] on span "$10.51" at bounding box center [1358, 185] width 80 height 19
click at [74, 29] on icon at bounding box center [71, 27] width 7 height 16
